Goal: Book appointment/travel/reservation

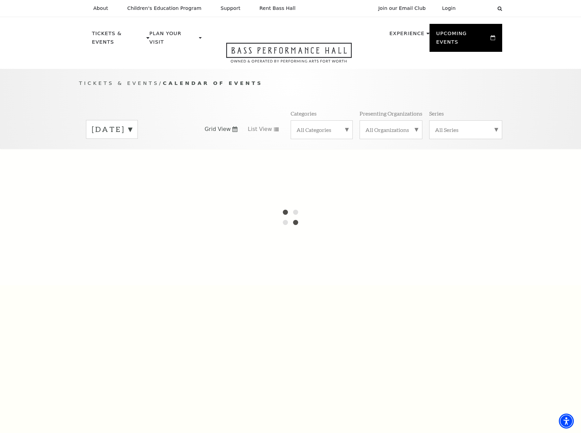
click at [124, 124] on label "[DATE]" at bounding box center [112, 129] width 40 height 11
click at [121, 136] on label "October 2025" at bounding box center [112, 143] width 40 height 15
click at [132, 124] on label "[DATE]" at bounding box center [112, 129] width 40 height 11
click at [132, 124] on label "[DATE]" at bounding box center [112, 130] width 40 height 12
click at [132, 124] on label "[DATE]" at bounding box center [112, 129] width 40 height 11
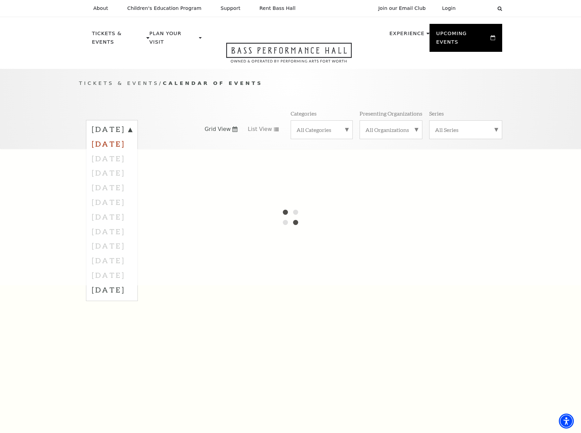
click at [132, 138] on label "October 2025" at bounding box center [112, 143] width 40 height 15
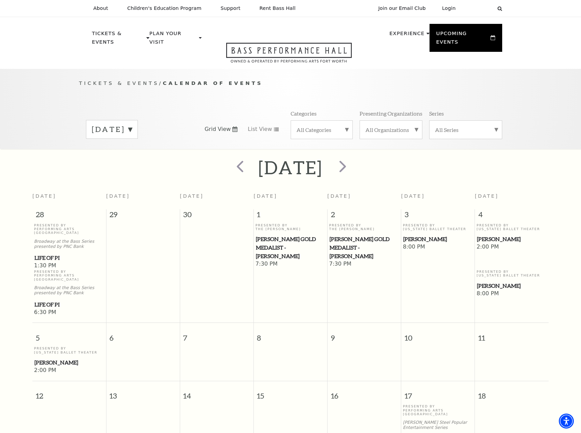
scroll to position [60, 0]
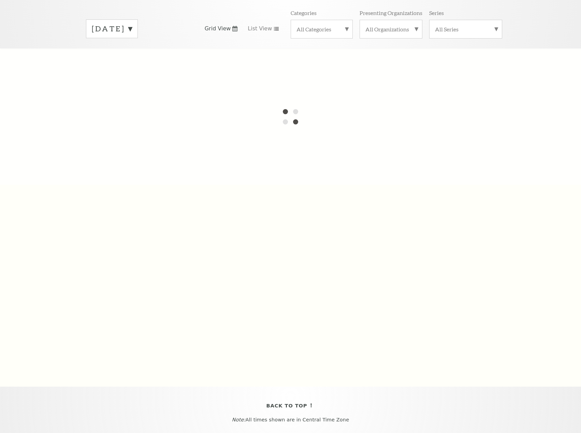
scroll to position [117, 0]
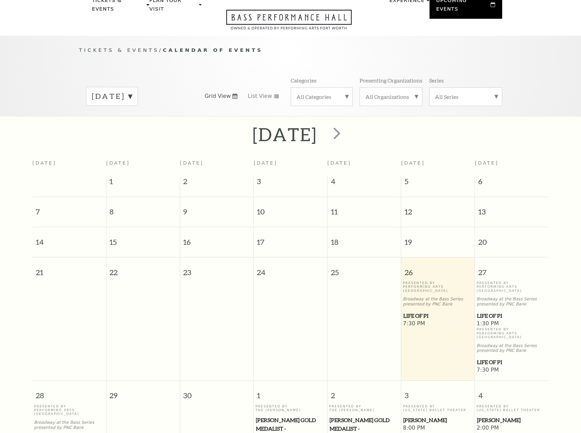
scroll to position [60, 0]
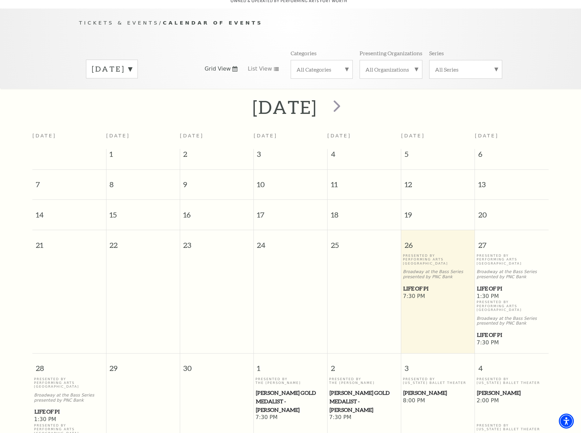
click at [138, 60] on div "[DATE]" at bounding box center [112, 69] width 52 height 19
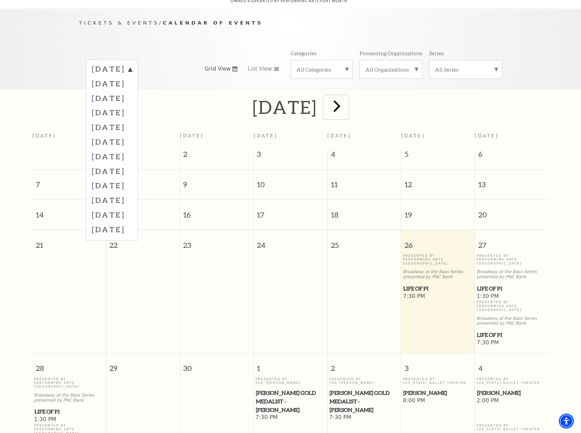
click at [346, 99] on span "next" at bounding box center [336, 105] width 19 height 19
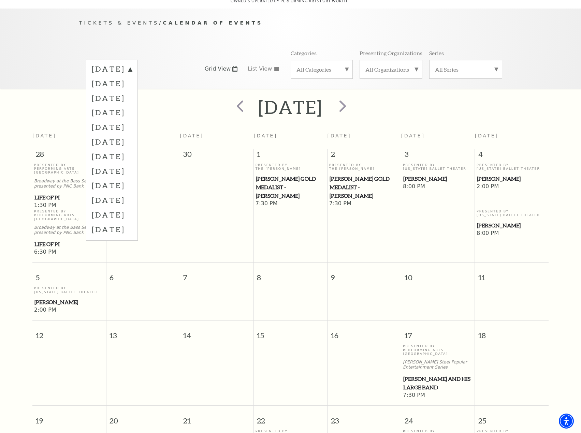
click at [549, 62] on div "Tickets & Events / Calendar of Events September 2025 October 2025 November 2025…" at bounding box center [290, 49] width 581 height 80
click at [131, 60] on div "September 2025 October 2025 November 2025 December 2025 January 2026 February 2…" at bounding box center [136, 69] width 101 height 18
click at [131, 64] on label "[DATE]" at bounding box center [112, 70] width 40 height 12
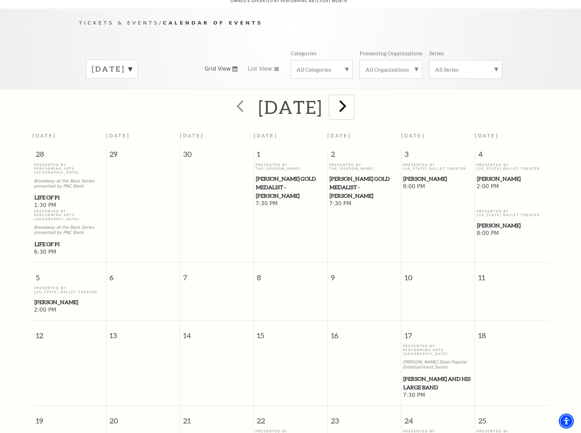
click at [352, 99] on span "next" at bounding box center [342, 105] width 19 height 19
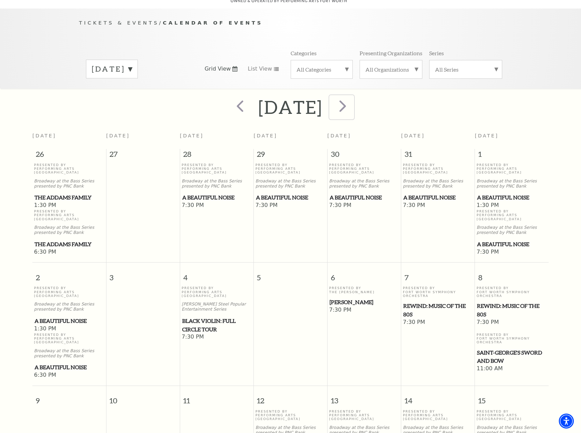
click at [352, 105] on span "next" at bounding box center [342, 105] width 19 height 19
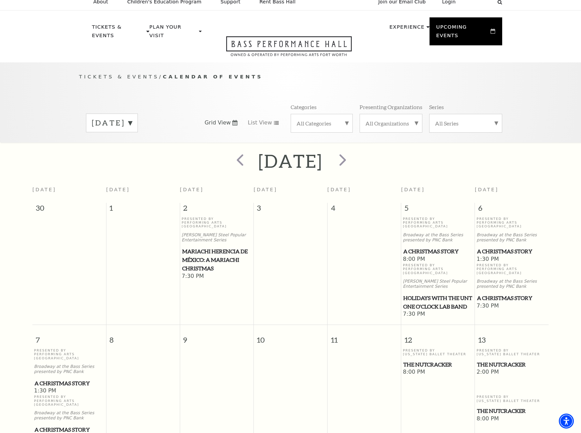
scroll to position [0, 0]
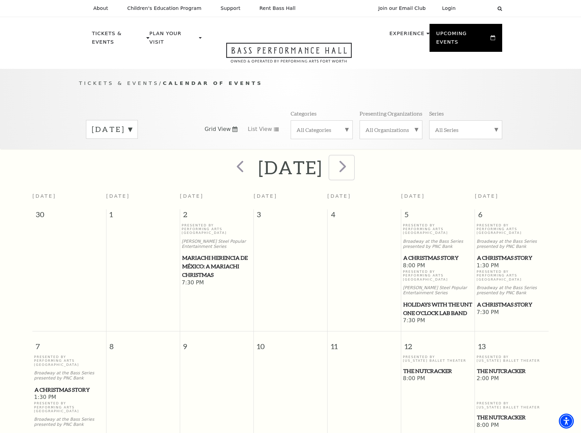
click at [352, 161] on span "next" at bounding box center [342, 166] width 19 height 19
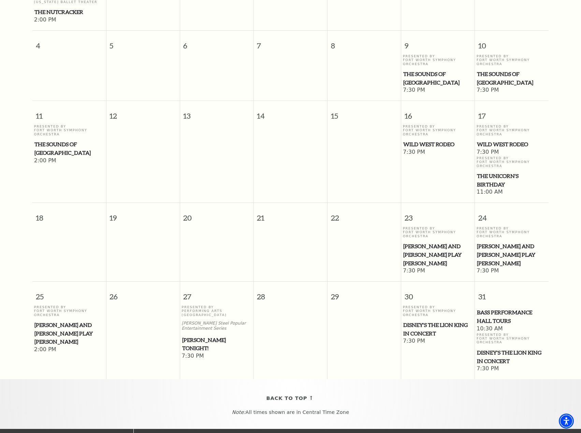
scroll to position [231, 0]
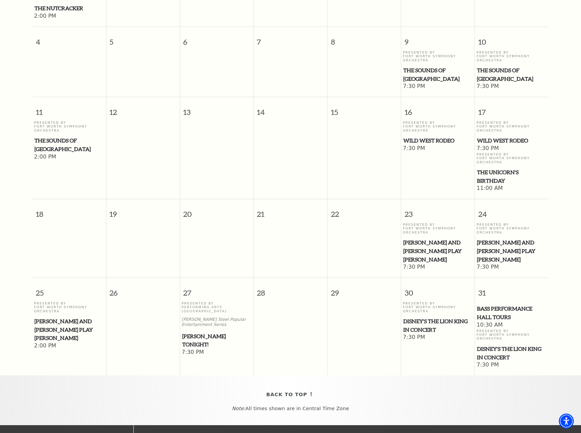
click at [72, 343] on td "Presented By Fort Worth Symphony Orchestra Stas Chernyshev and Joshua Elmore Pl…" at bounding box center [69, 335] width 74 height 68
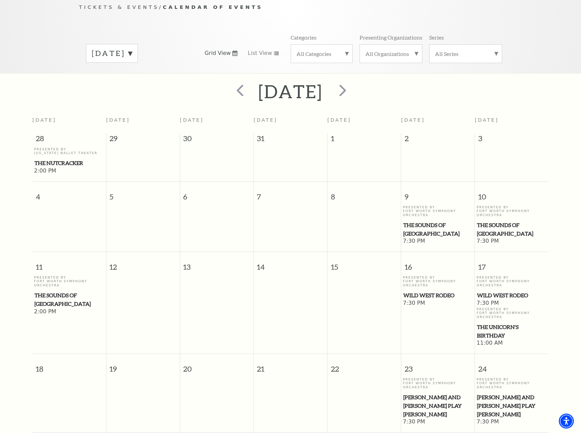
scroll to position [0, 0]
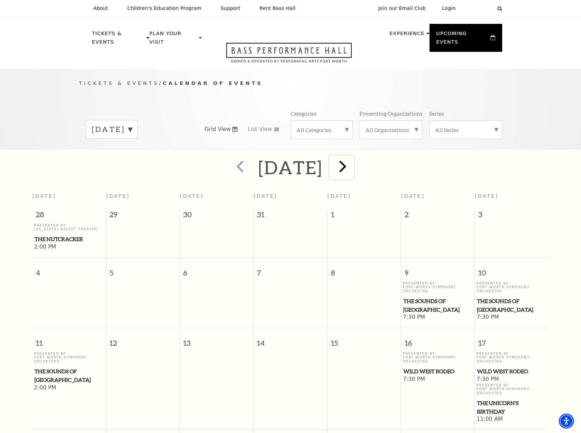
click at [352, 164] on span "next" at bounding box center [342, 166] width 19 height 19
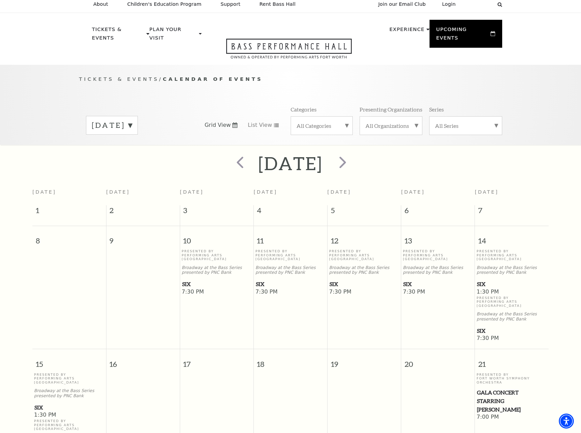
scroll to position [4, 0]
click at [352, 161] on span "next" at bounding box center [342, 162] width 19 height 19
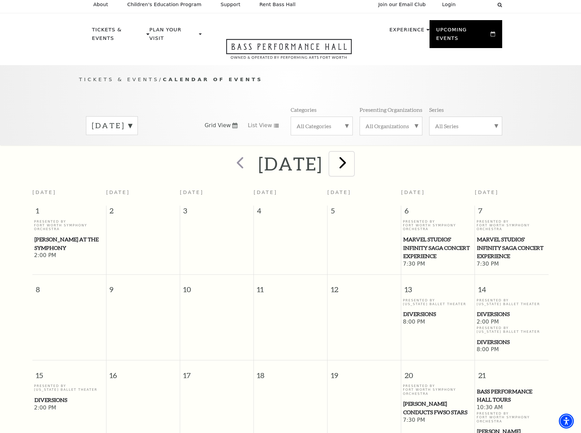
click at [352, 159] on span "next" at bounding box center [342, 162] width 19 height 19
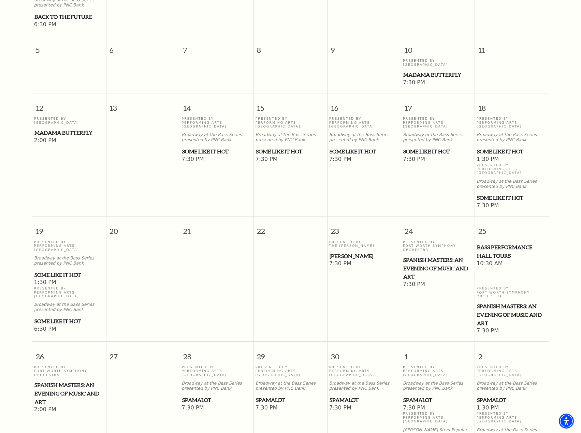
scroll to position [401, 0]
